Goal: Information Seeking & Learning: Learn about a topic

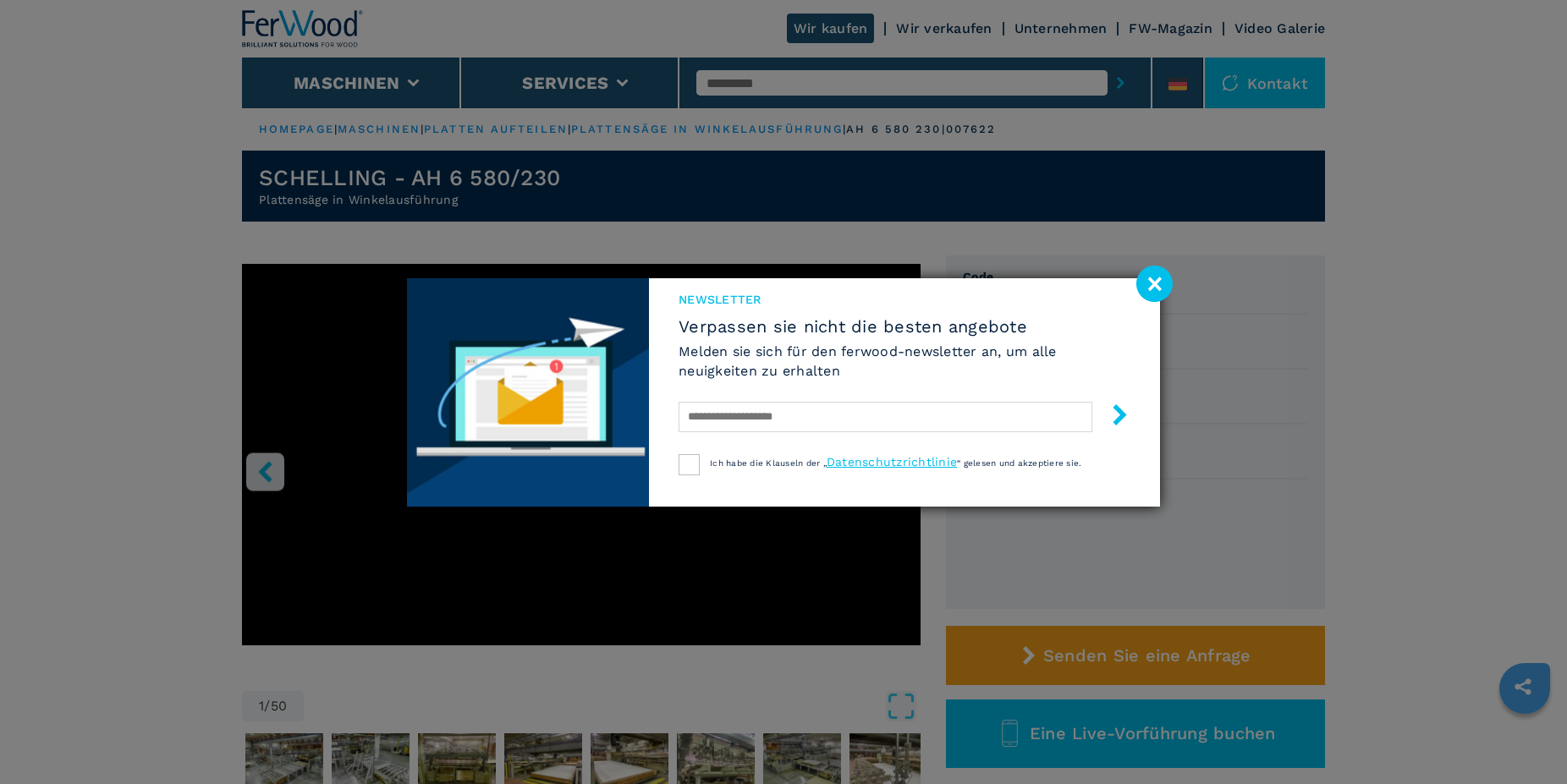
click at [409, 609] on div "Newsletter Verpassen sie nicht die besten angebote Melden sie sich für den ferw…" at bounding box center [784, 392] width 1567 height 784
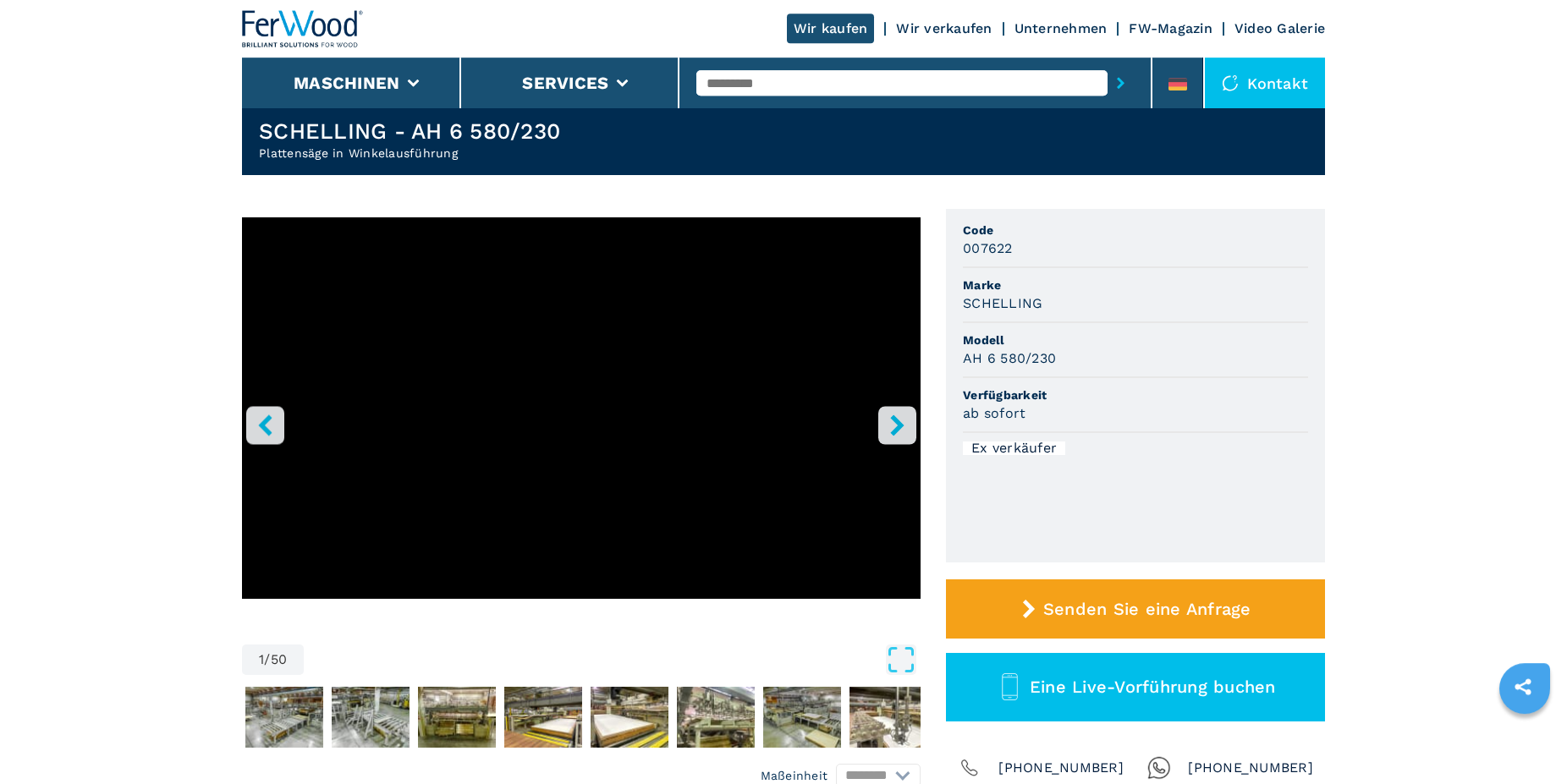
scroll to position [86, 0]
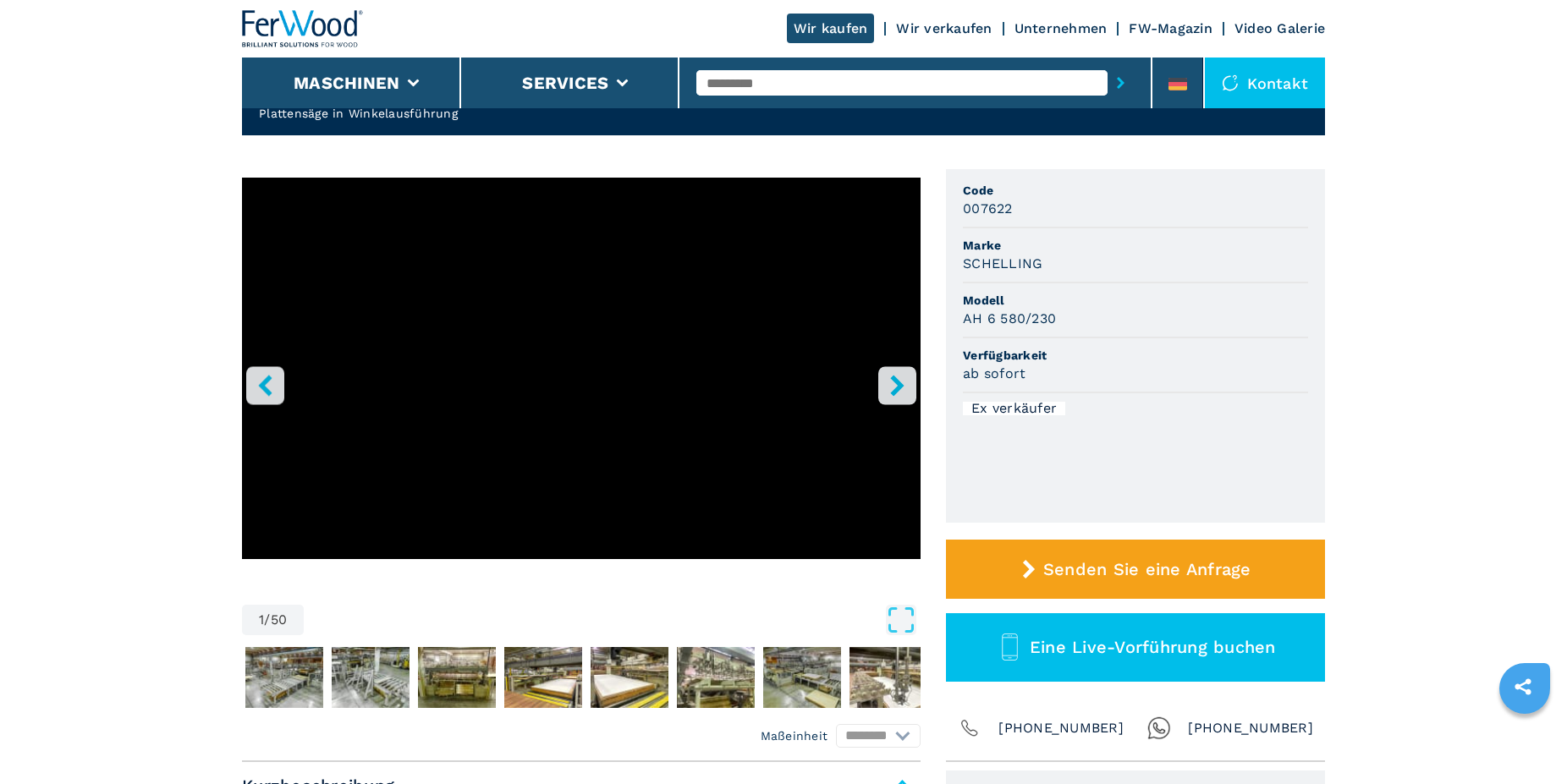
click at [914, 388] on button "right-button" at bounding box center [896, 385] width 38 height 38
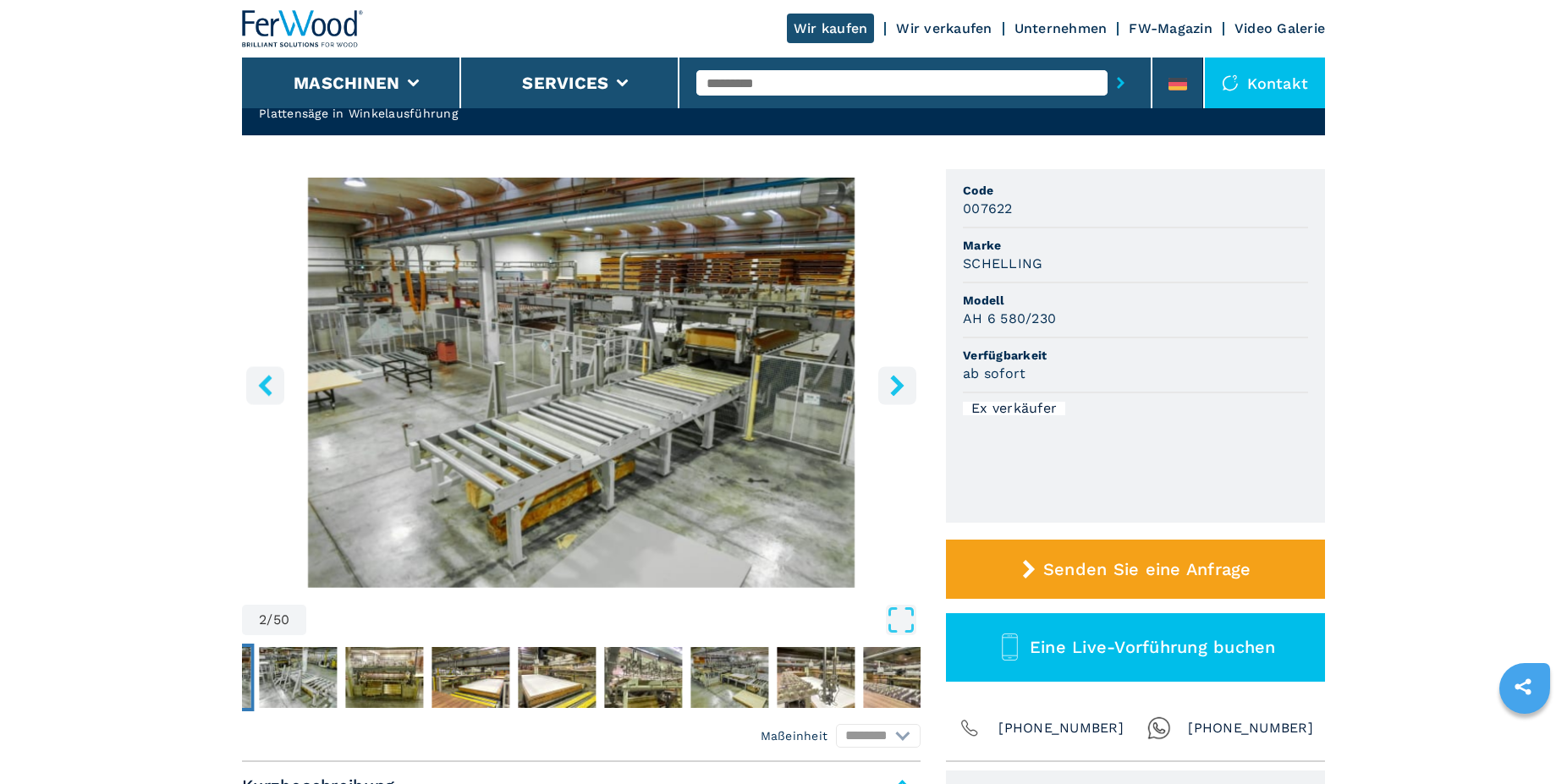
click at [892, 387] on icon "right-button" at bounding box center [897, 385] width 21 height 21
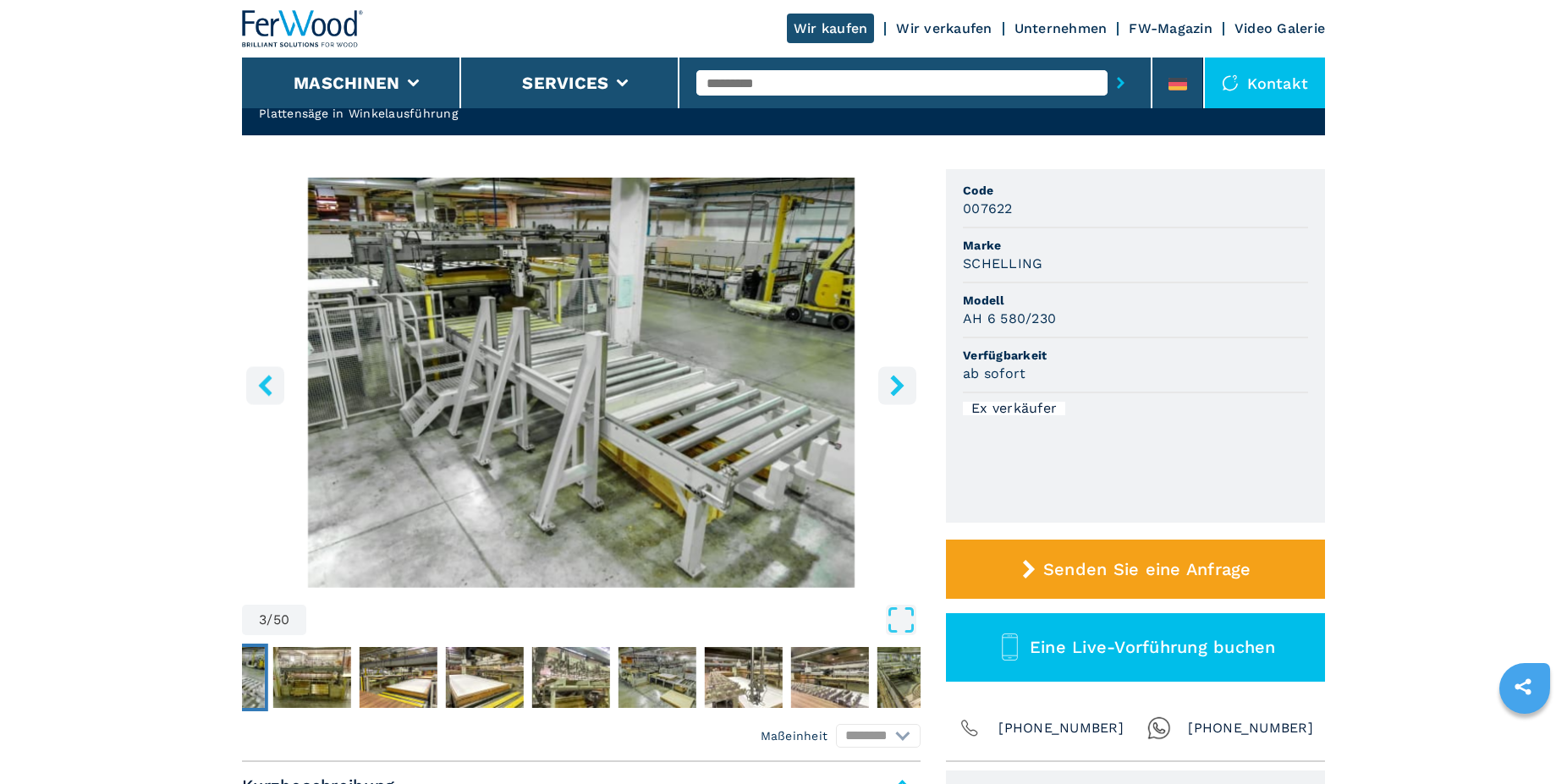
click at [892, 387] on icon "right-button" at bounding box center [897, 385] width 21 height 21
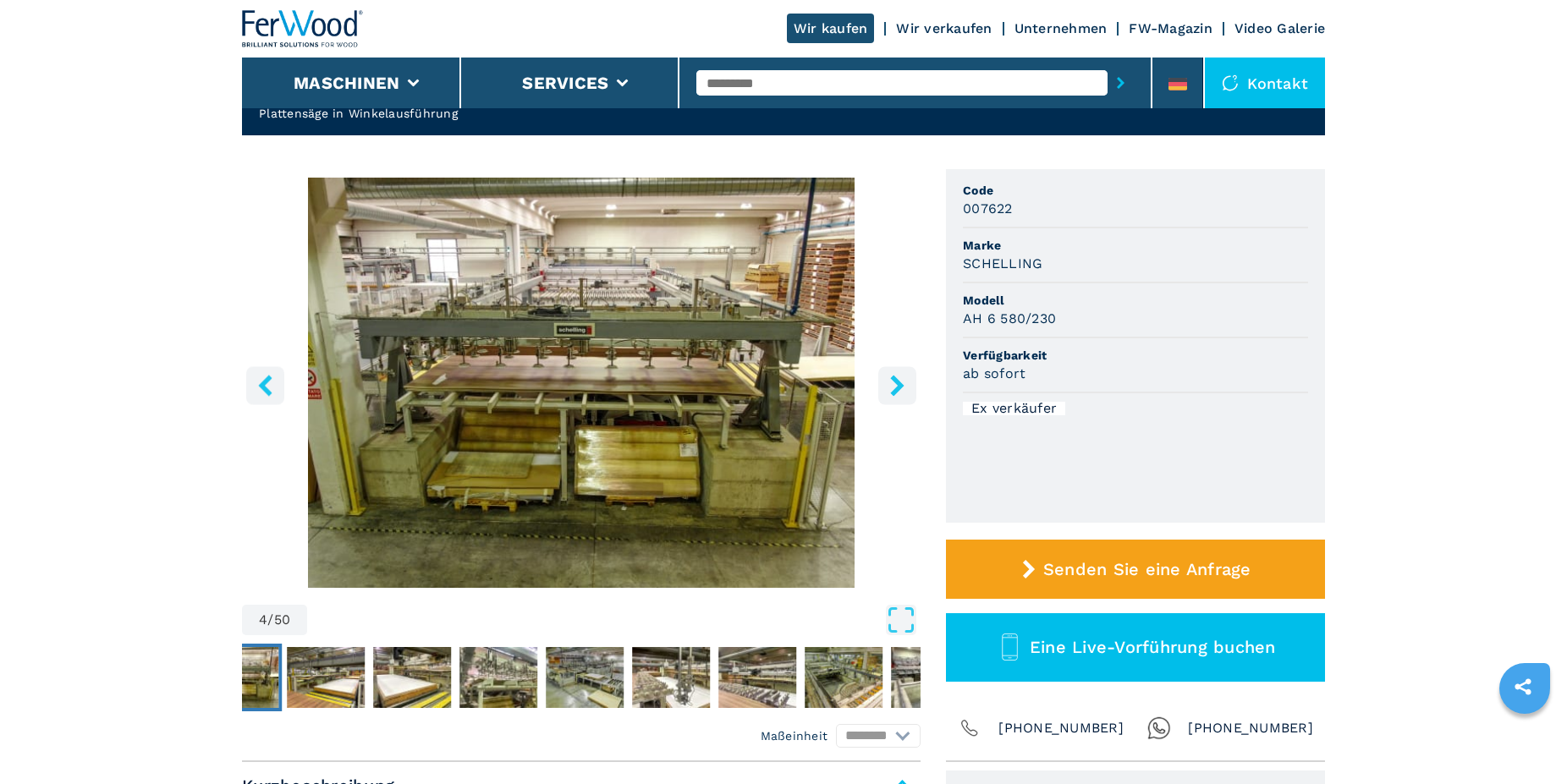
click at [892, 387] on icon "right-button" at bounding box center [897, 385] width 21 height 21
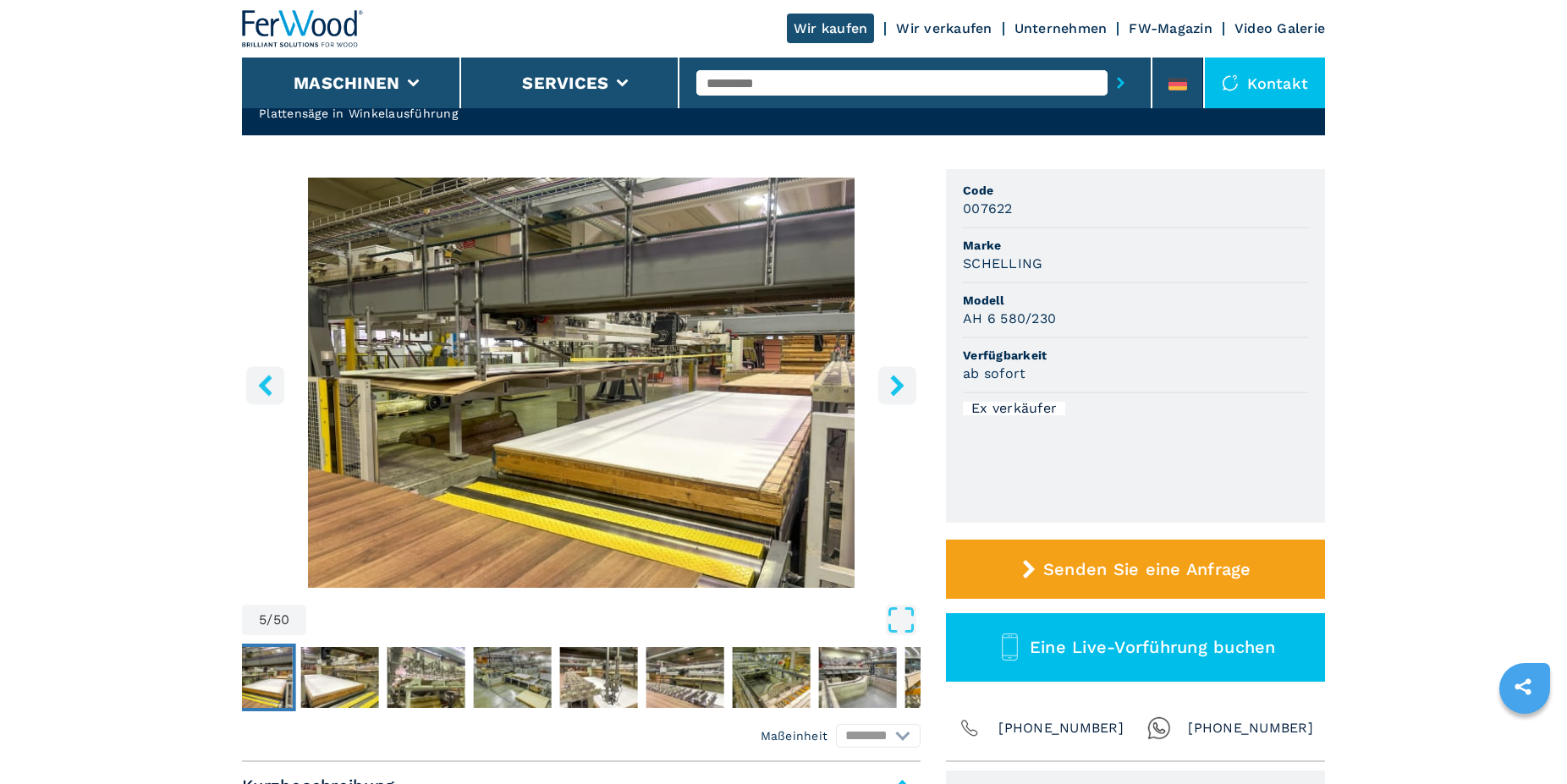
click at [891, 387] on icon "right-button" at bounding box center [897, 385] width 21 height 21
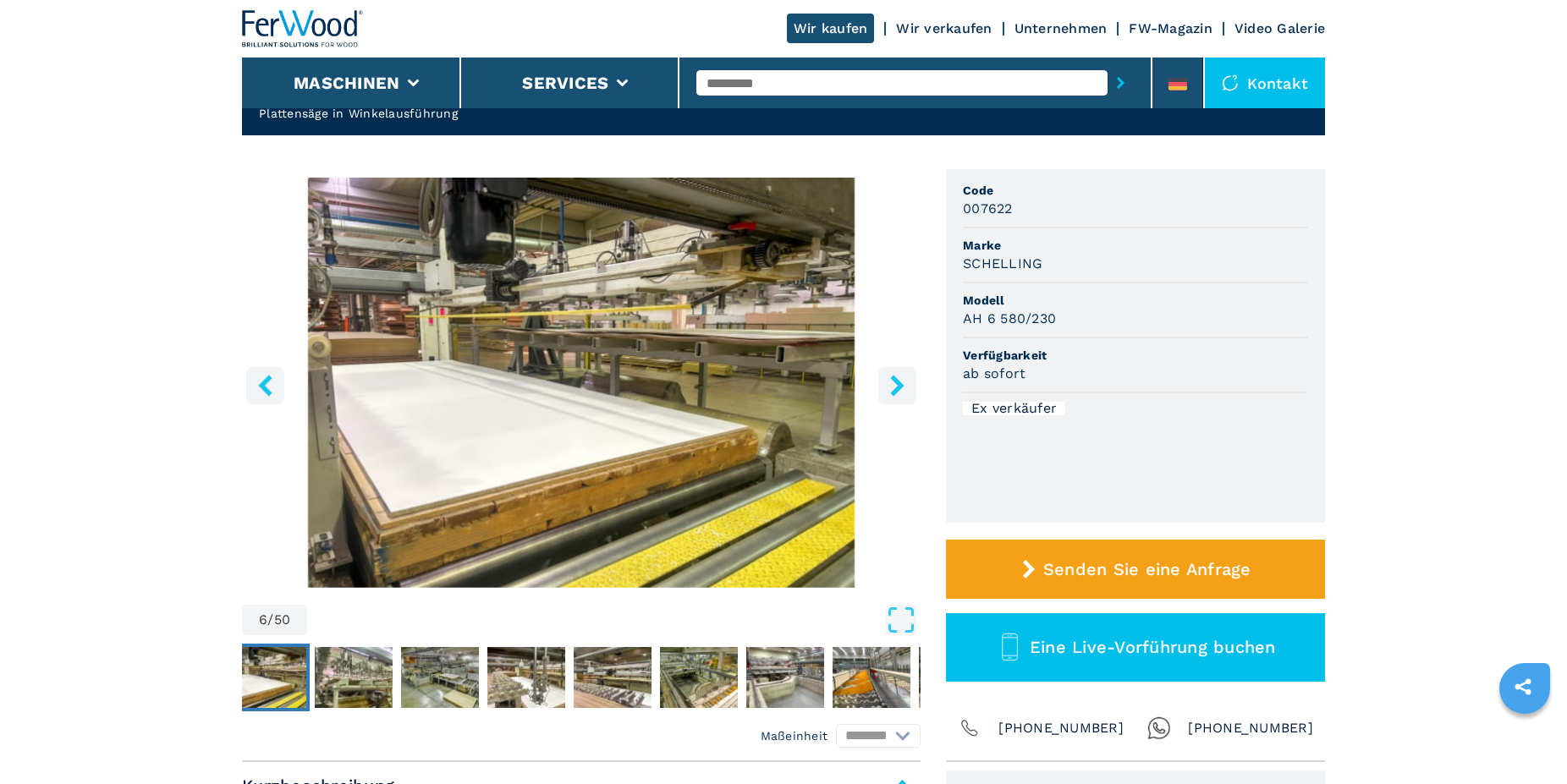
click at [891, 387] on icon "right-button" at bounding box center [897, 385] width 21 height 21
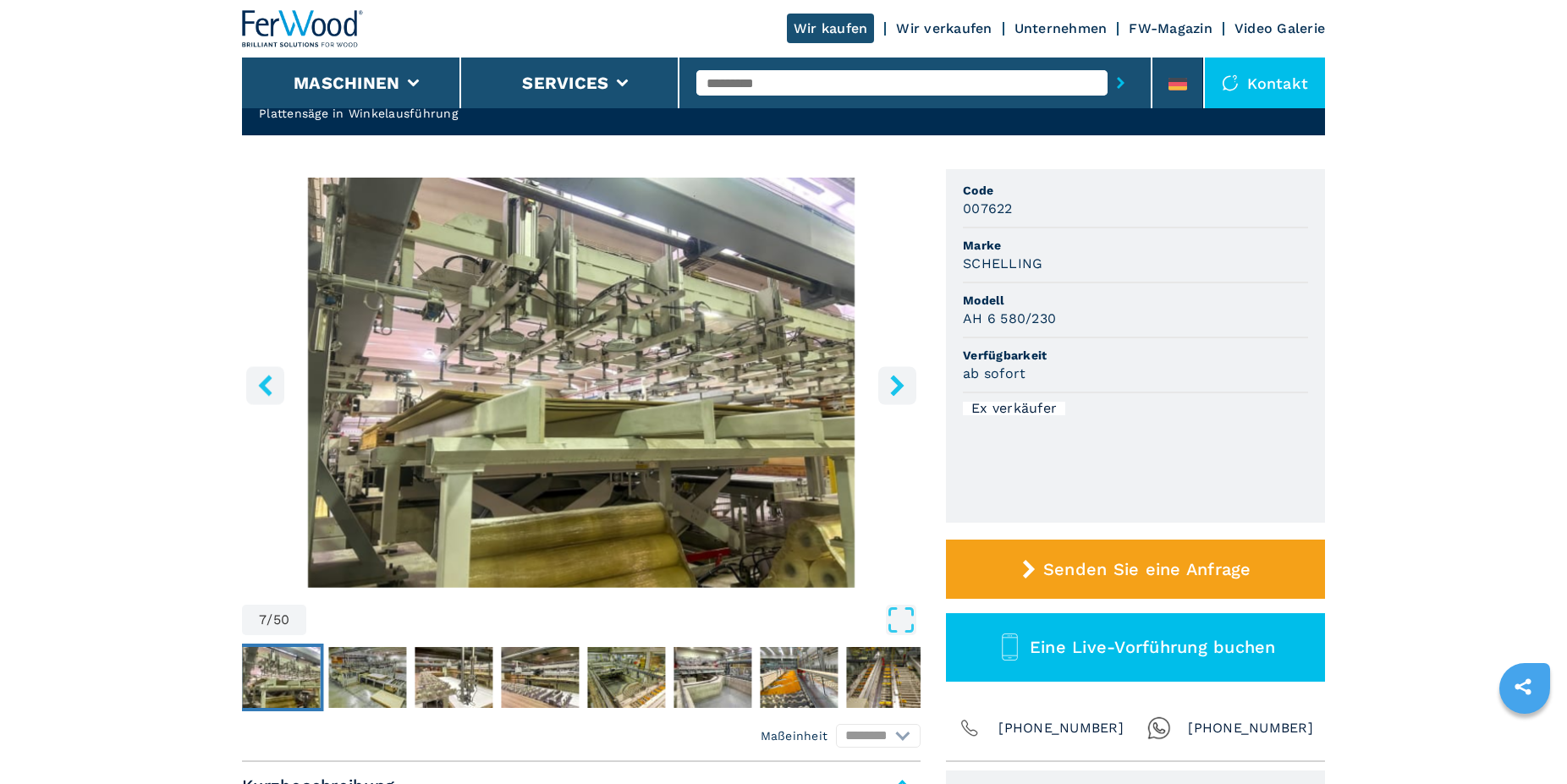
click at [891, 387] on icon "right-button" at bounding box center [897, 385] width 21 height 21
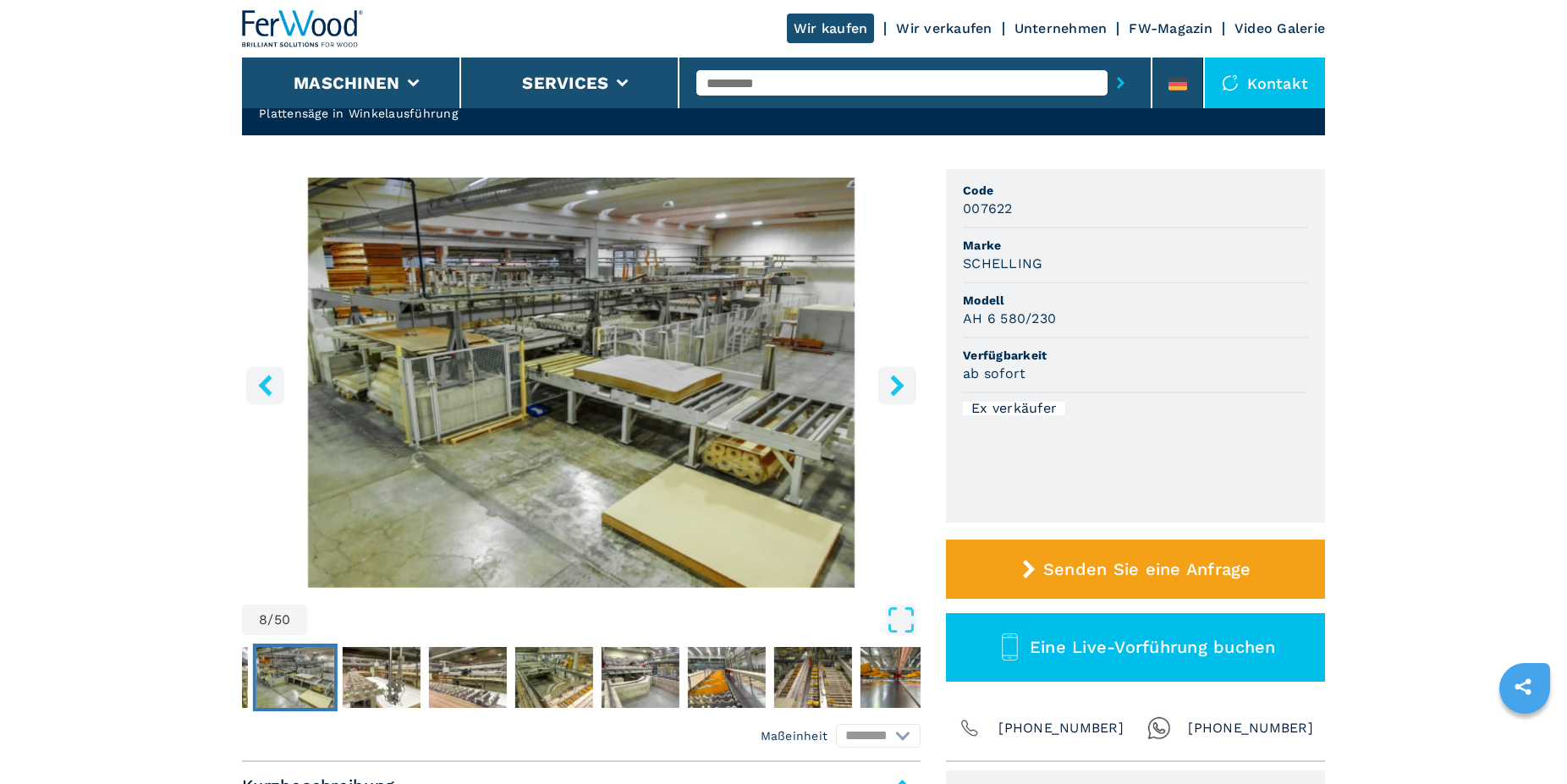
click at [891, 387] on icon "right-button" at bounding box center [897, 385] width 21 height 21
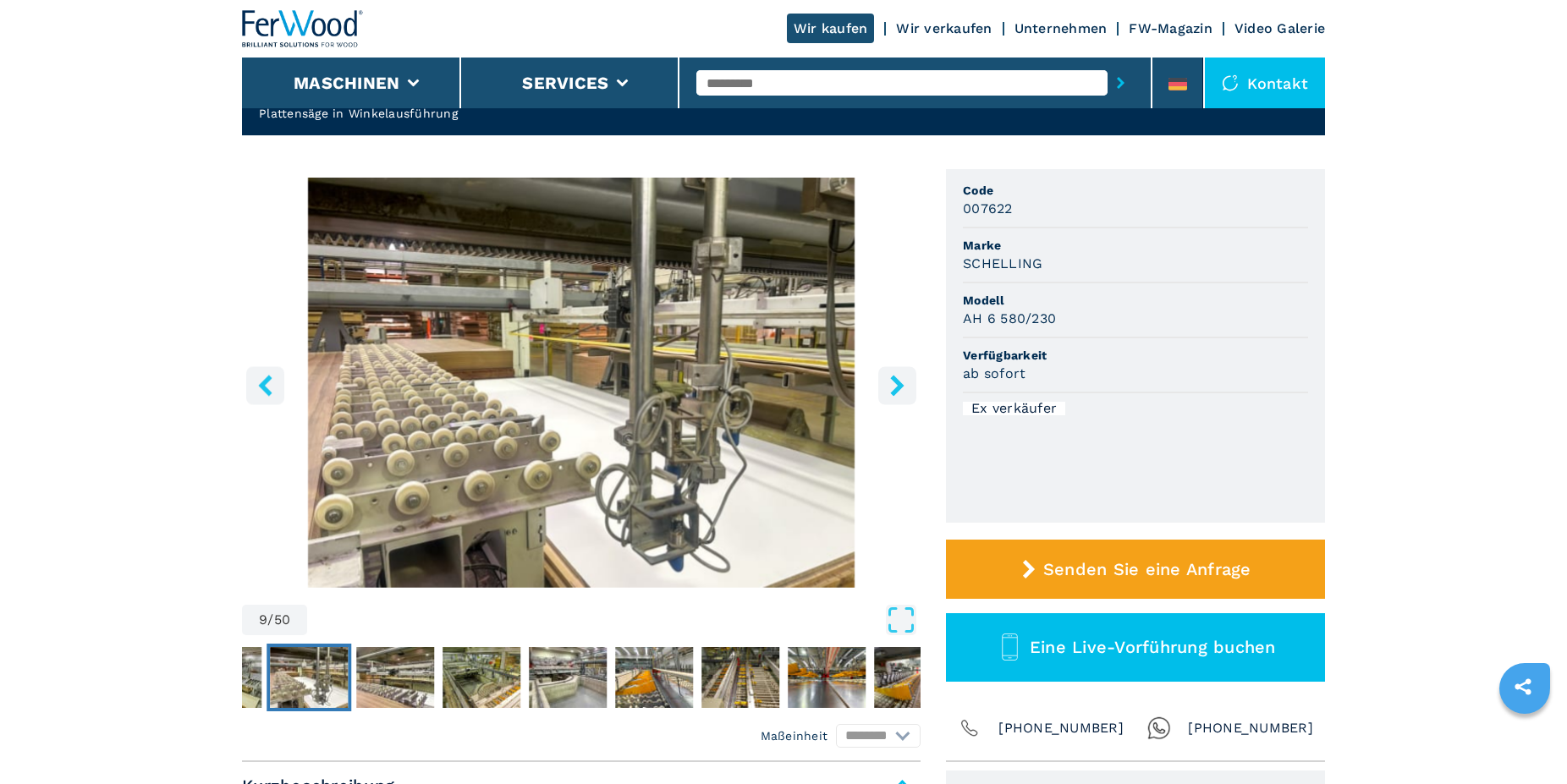
click at [891, 387] on icon "right-button" at bounding box center [897, 385] width 21 height 21
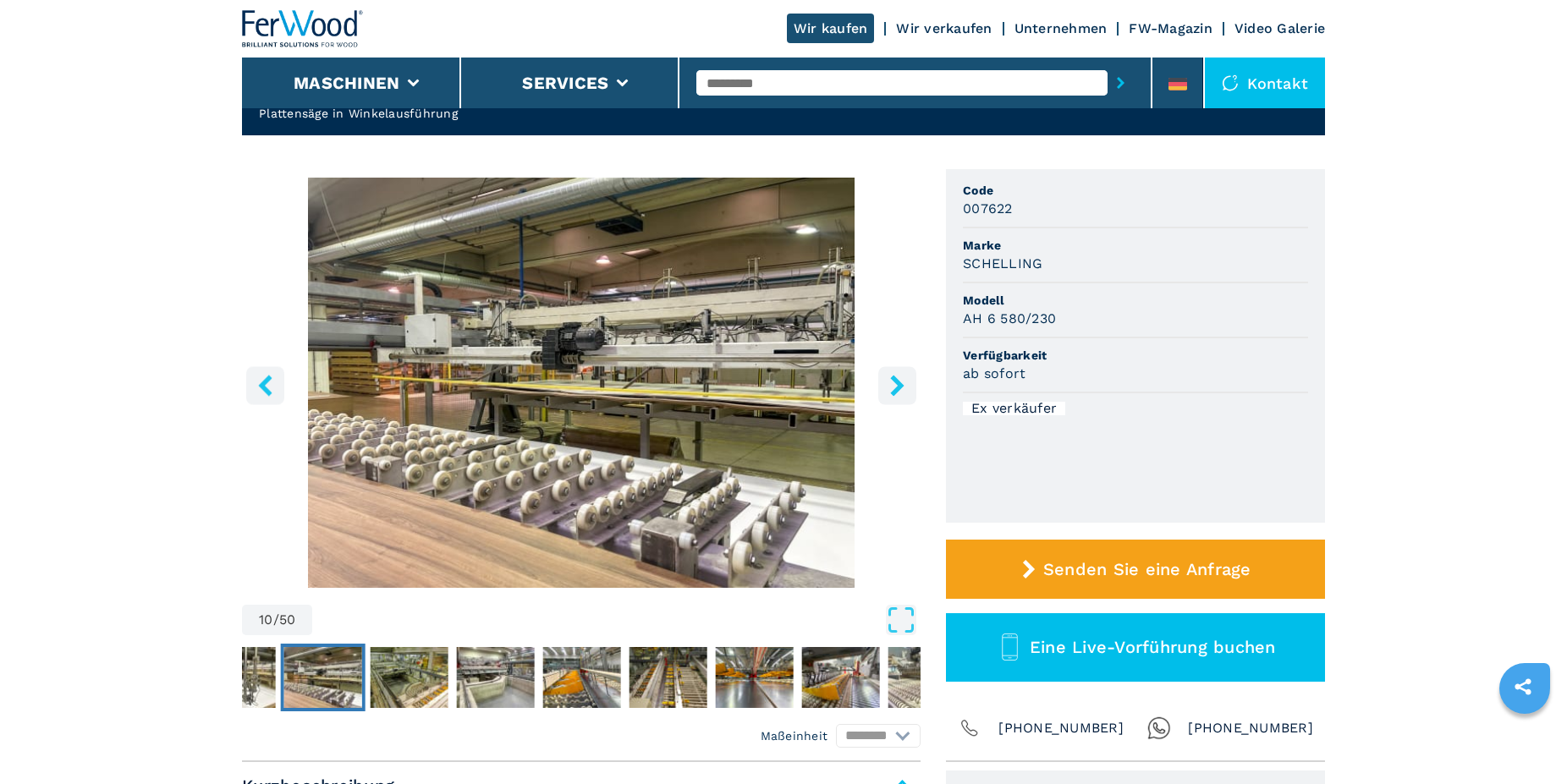
click at [269, 403] on button "left-button" at bounding box center [264, 385] width 38 height 38
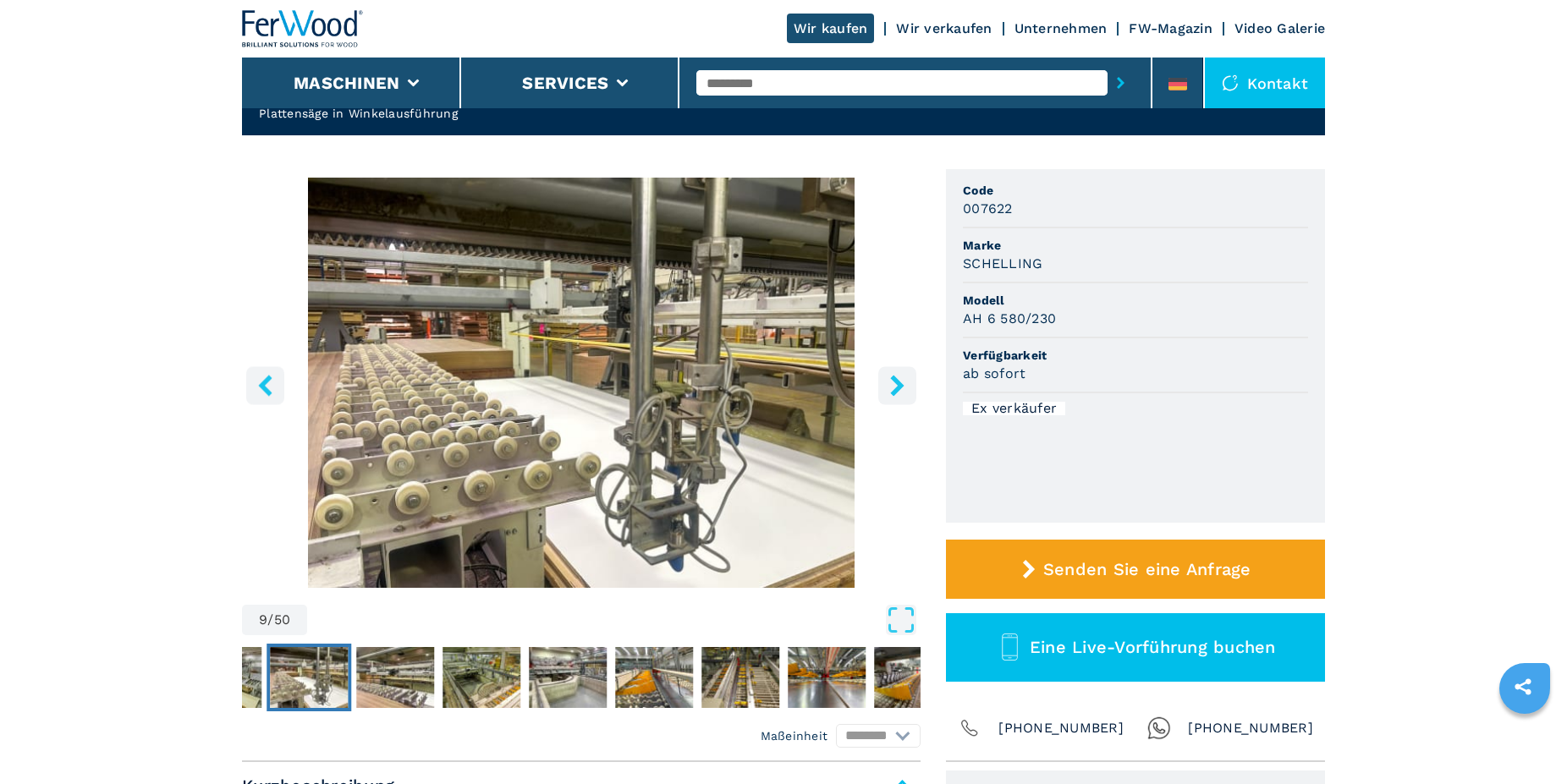
click at [269, 403] on button "left-button" at bounding box center [264, 385] width 38 height 38
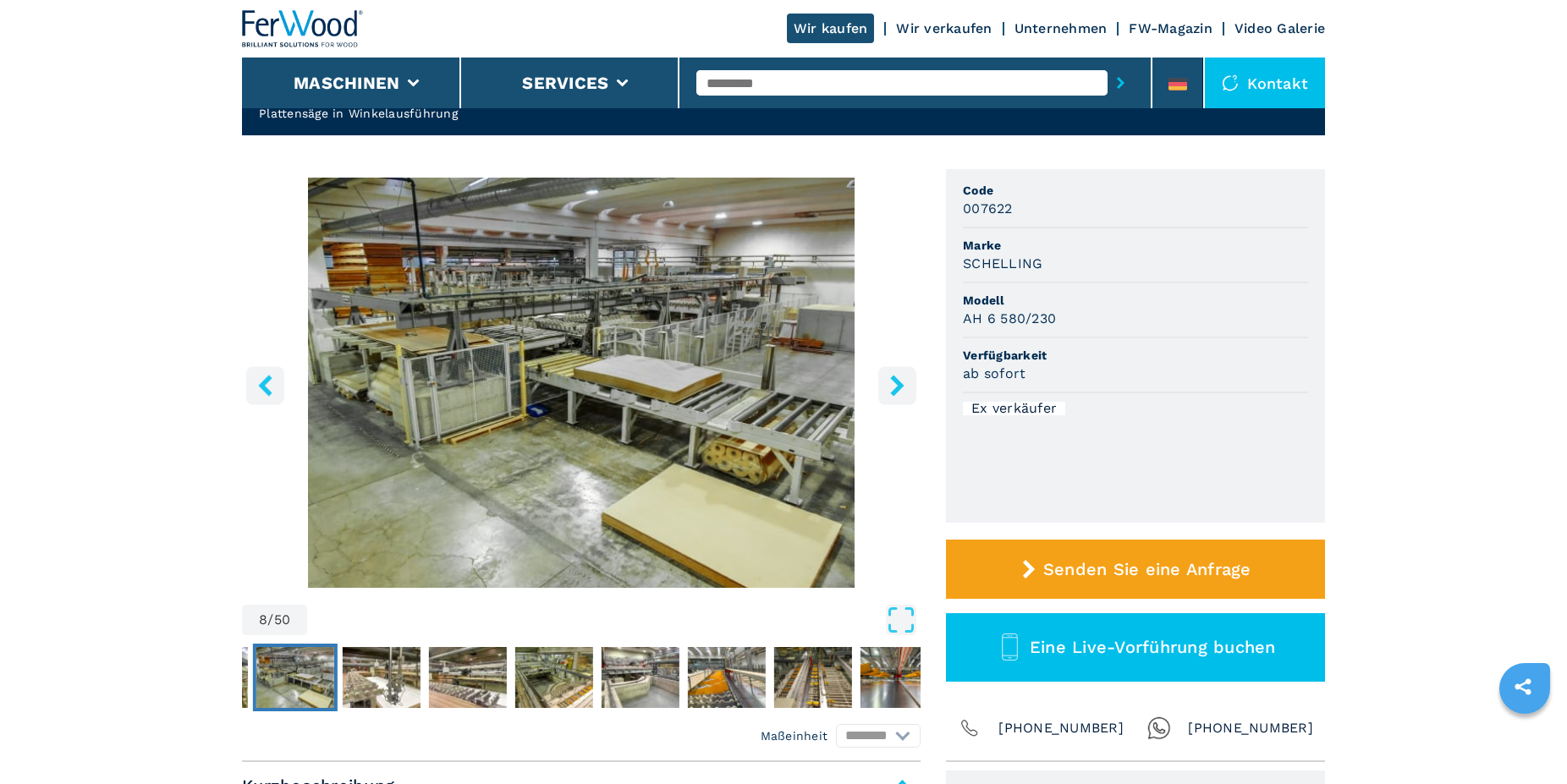
click at [269, 403] on button "left-button" at bounding box center [264, 385] width 38 height 38
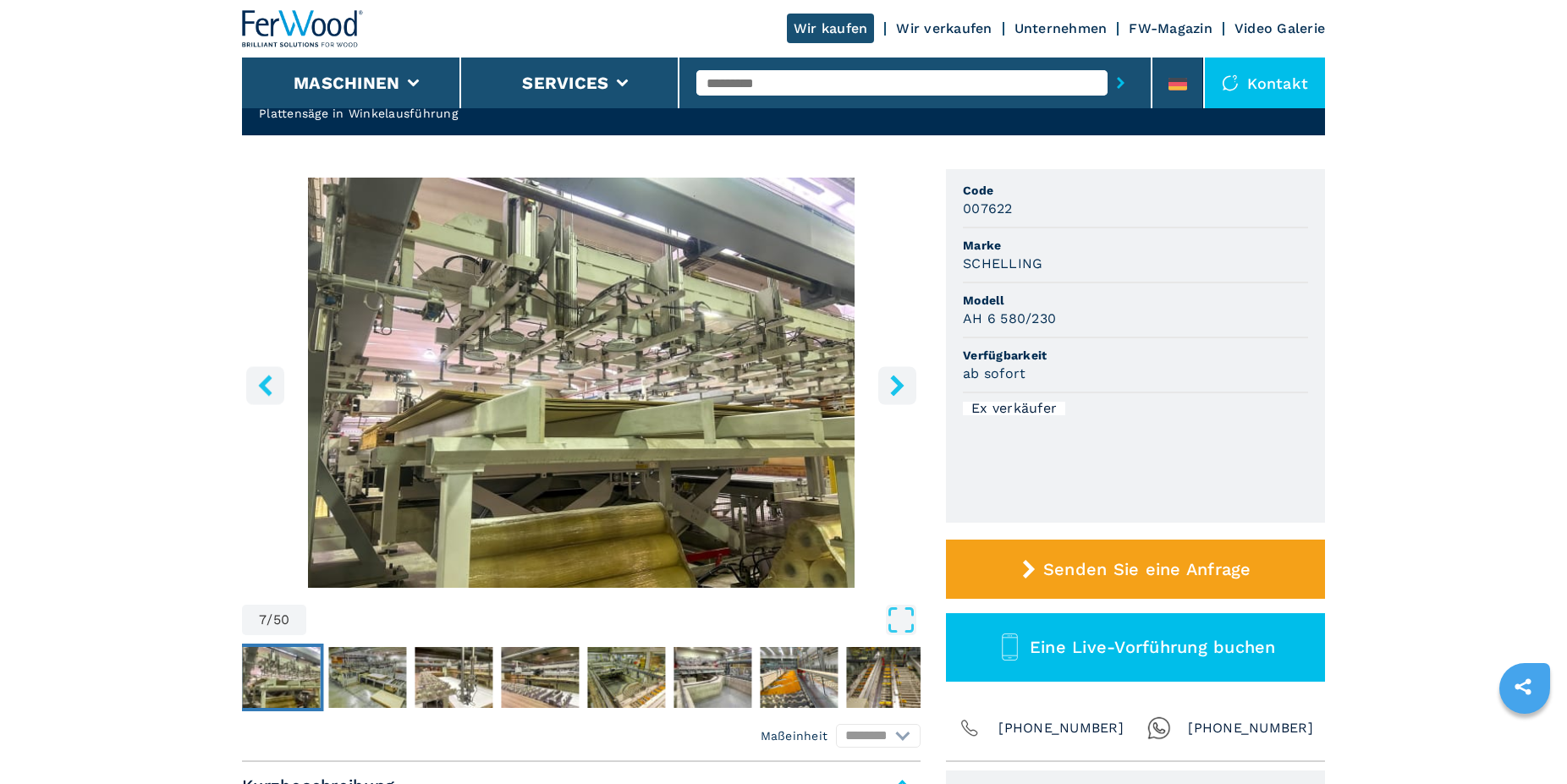
click at [269, 403] on button "left-button" at bounding box center [264, 385] width 38 height 38
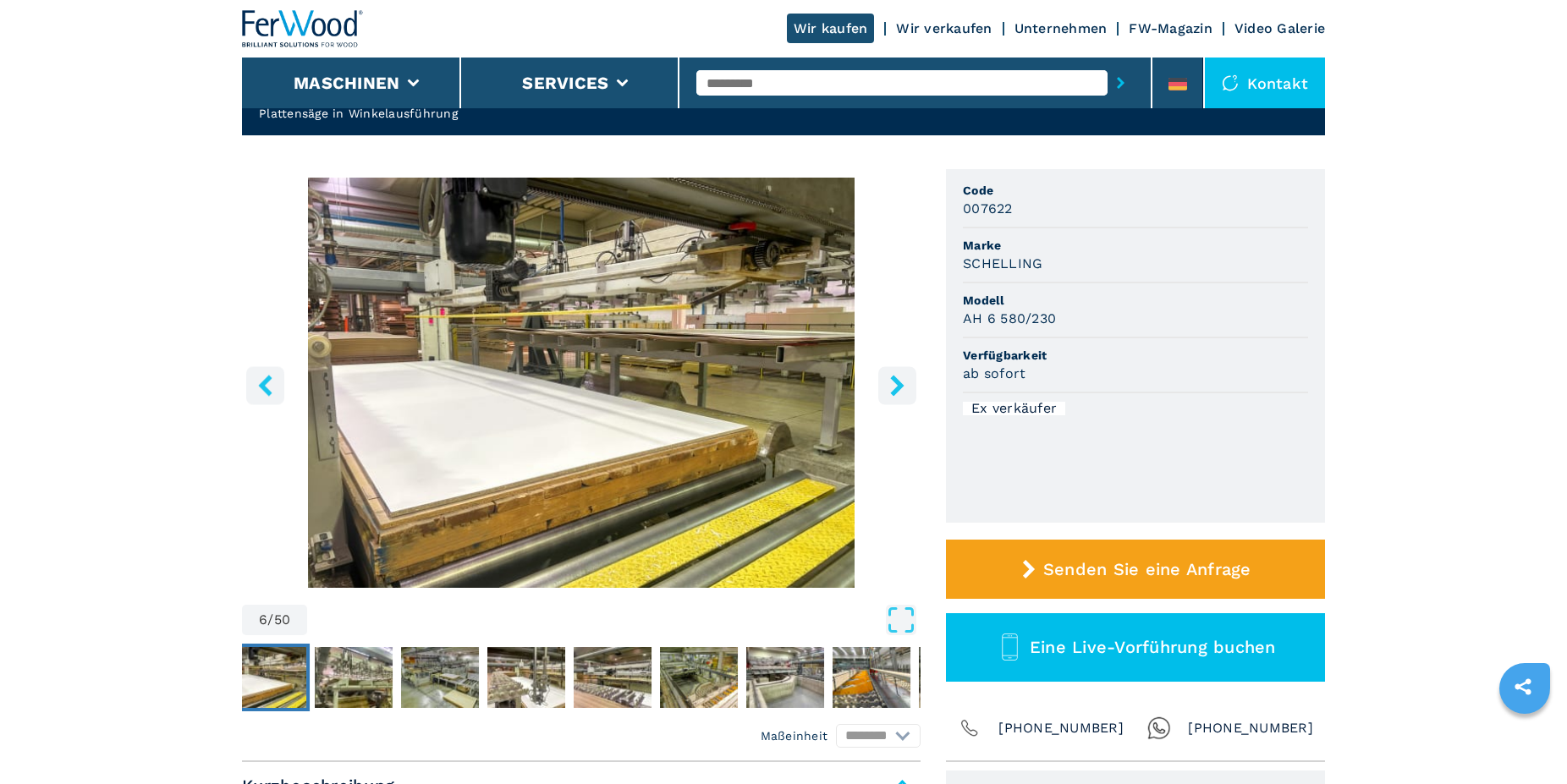
click at [269, 403] on button "left-button" at bounding box center [264, 385] width 38 height 38
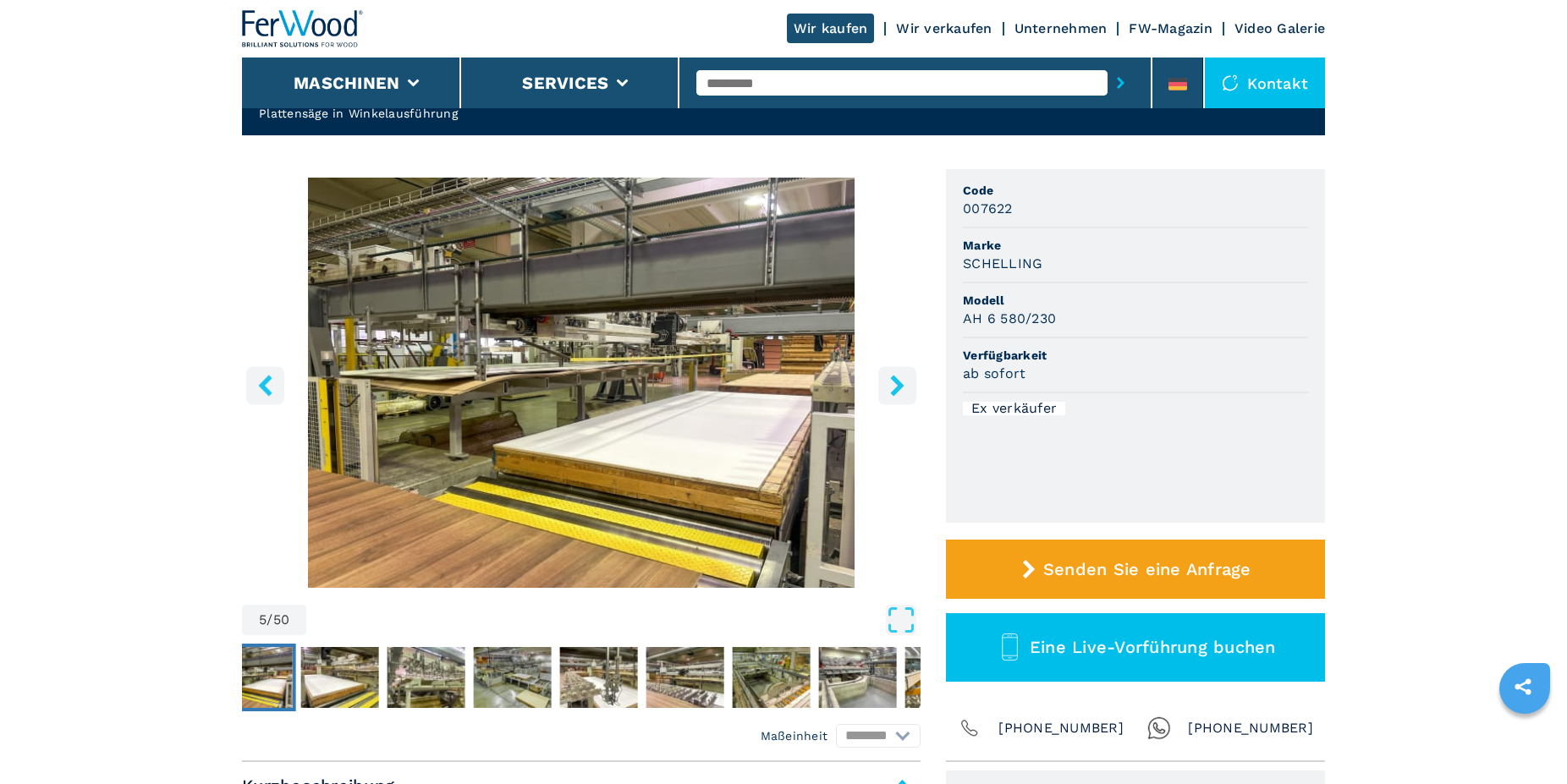
click at [269, 403] on button "left-button" at bounding box center [264, 385] width 38 height 38
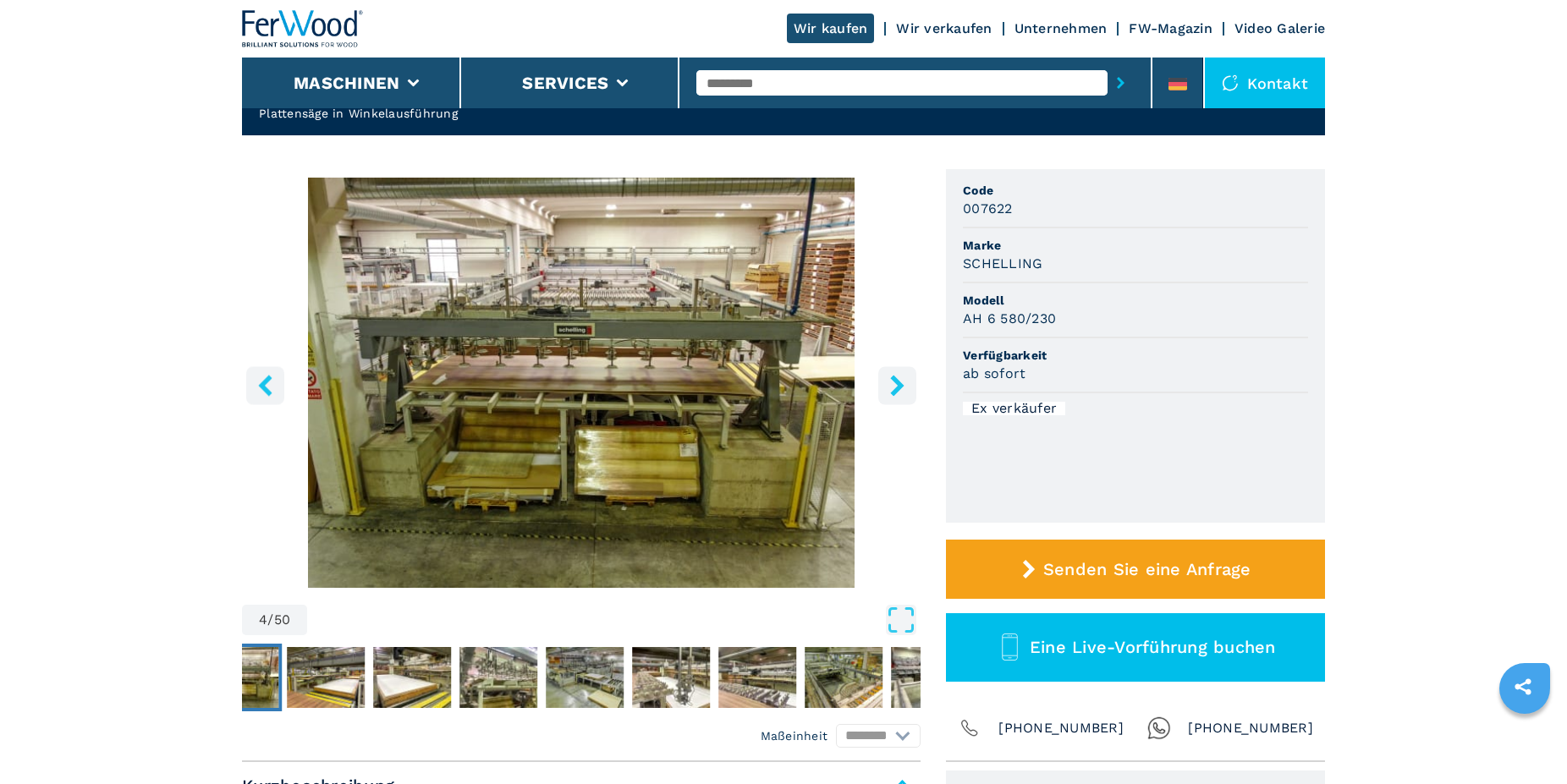
click at [269, 403] on button "left-button" at bounding box center [264, 385] width 38 height 38
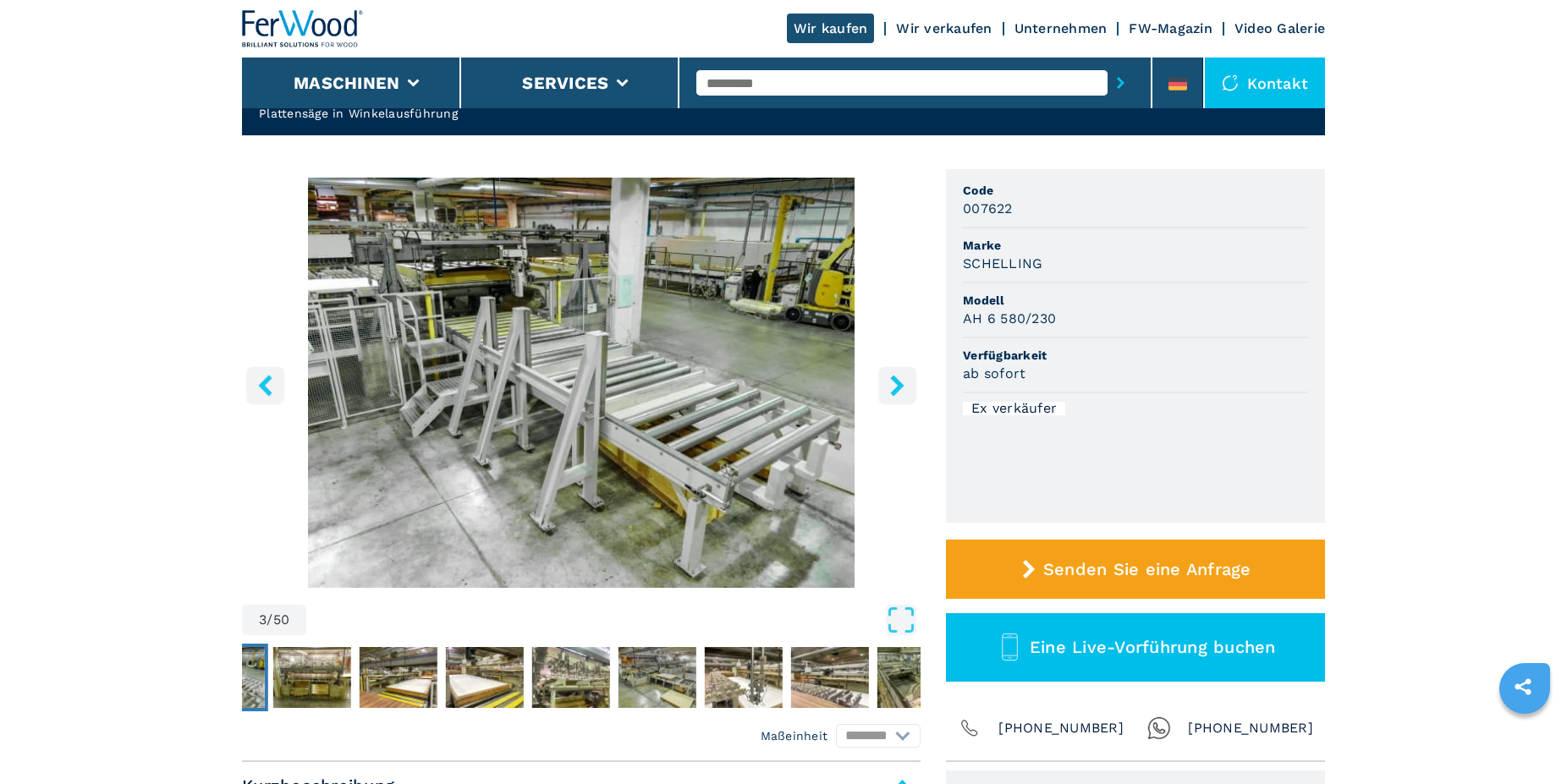
click at [269, 403] on button "left-button" at bounding box center [264, 385] width 38 height 38
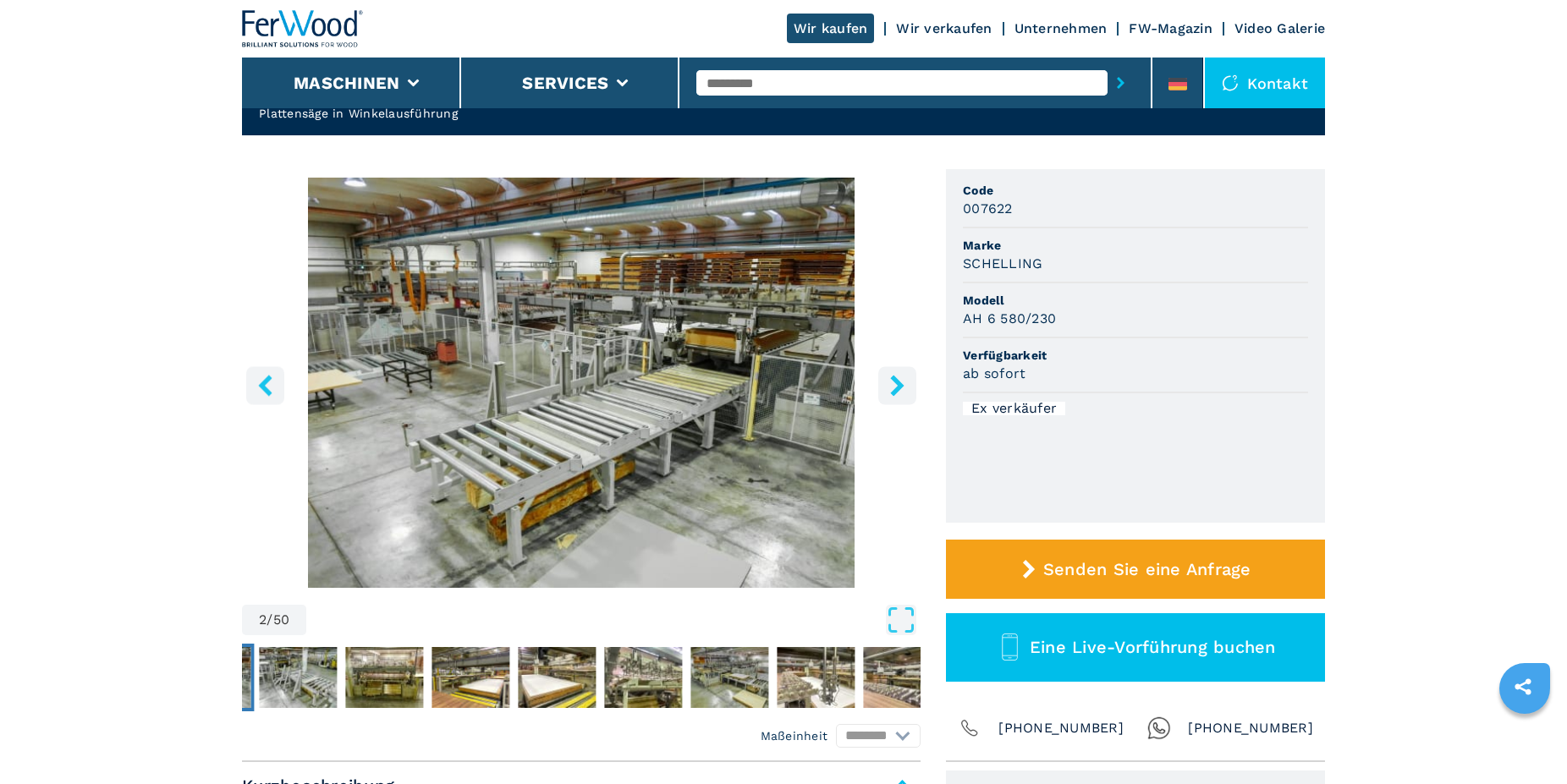
click at [269, 403] on button "left-button" at bounding box center [264, 385] width 38 height 38
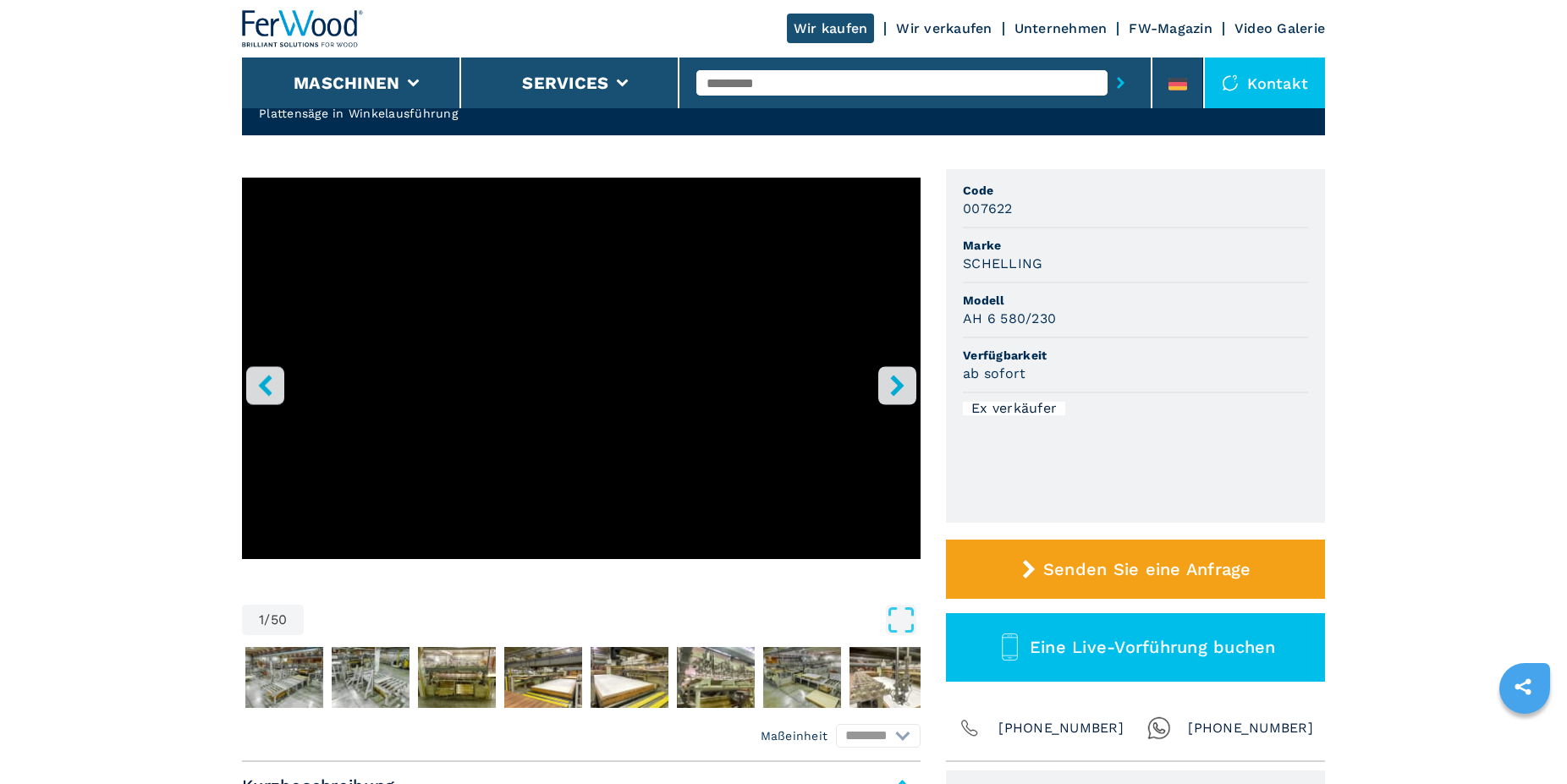
click at [269, 403] on button "left-button" at bounding box center [264, 385] width 38 height 38
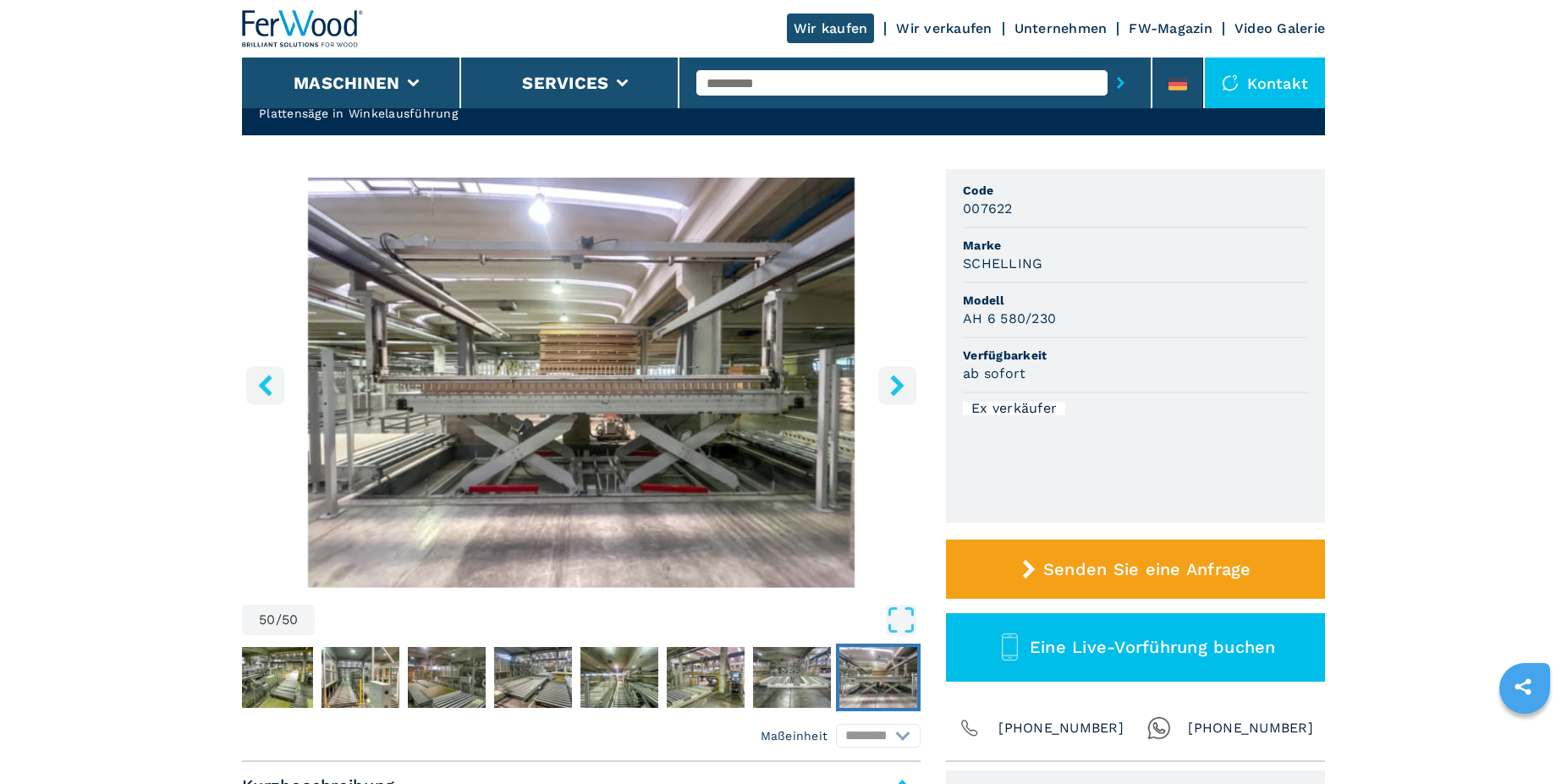
click at [893, 390] on icon "right-button" at bounding box center [897, 385] width 21 height 21
